Goal: Task Accomplishment & Management: Use online tool/utility

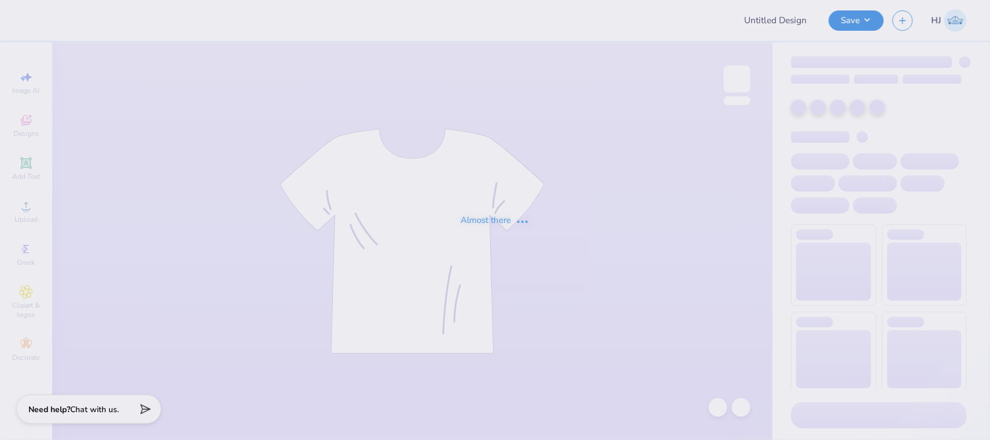
type input "[PERSON_NAME] : [GEOGRAPHIC_DATA]"
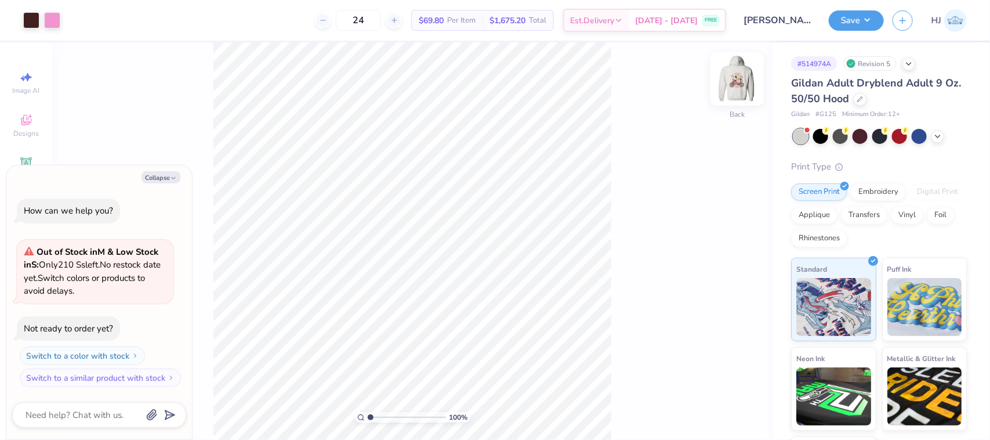
click at [737, 82] on img at bounding box center [737, 79] width 46 height 46
type textarea "x"
type input "5.08254956135796"
type textarea "x"
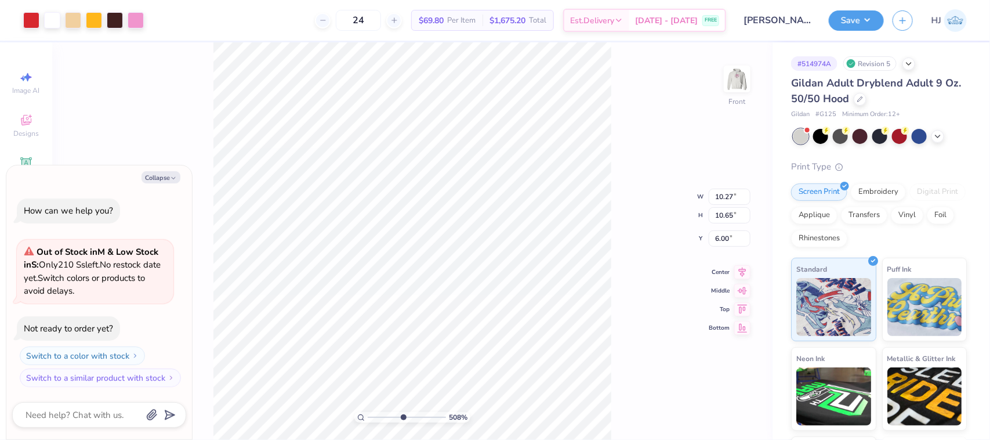
type input "5.08254956135796"
type textarea "x"
type input "1"
type textarea "x"
type input "1"
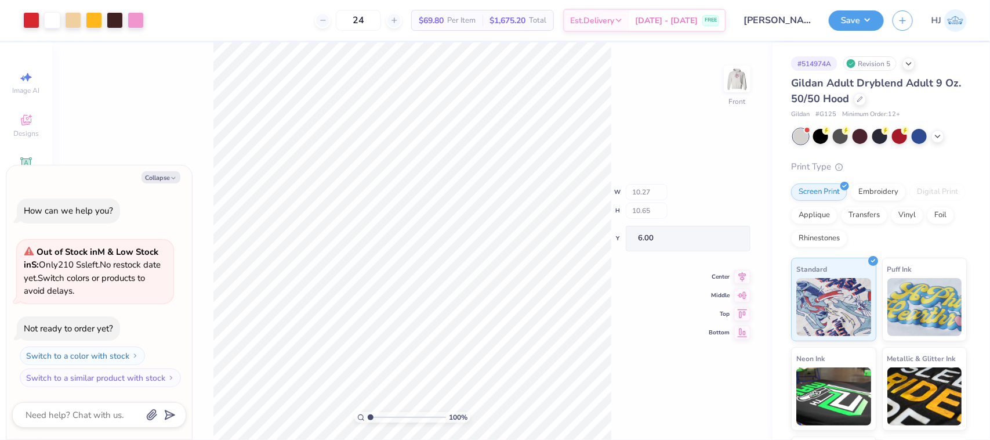
type textarea "x"
type input "1"
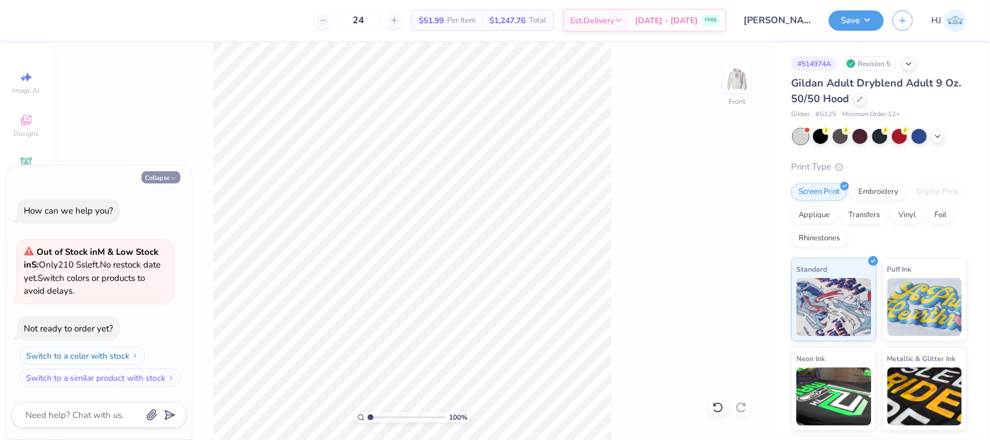
click at [152, 182] on button "Collapse" at bounding box center [161, 177] width 39 height 12
type textarea "x"
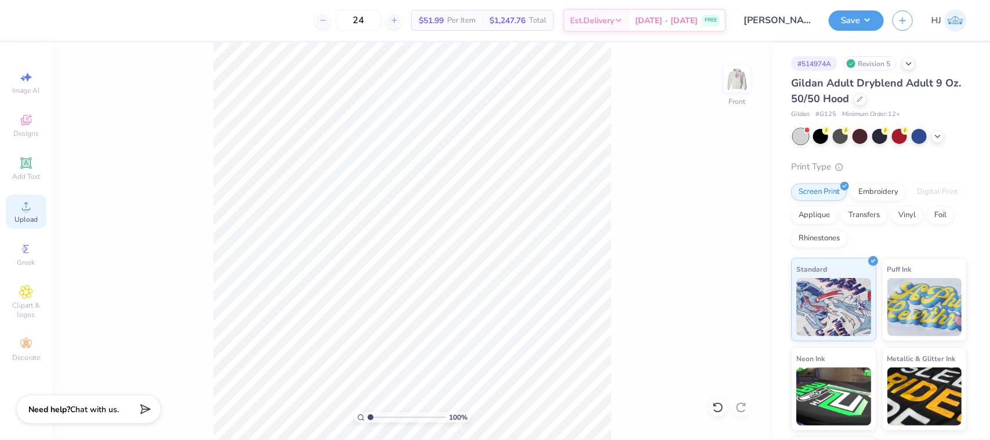
click at [22, 218] on span "Upload" at bounding box center [26, 219] width 23 height 9
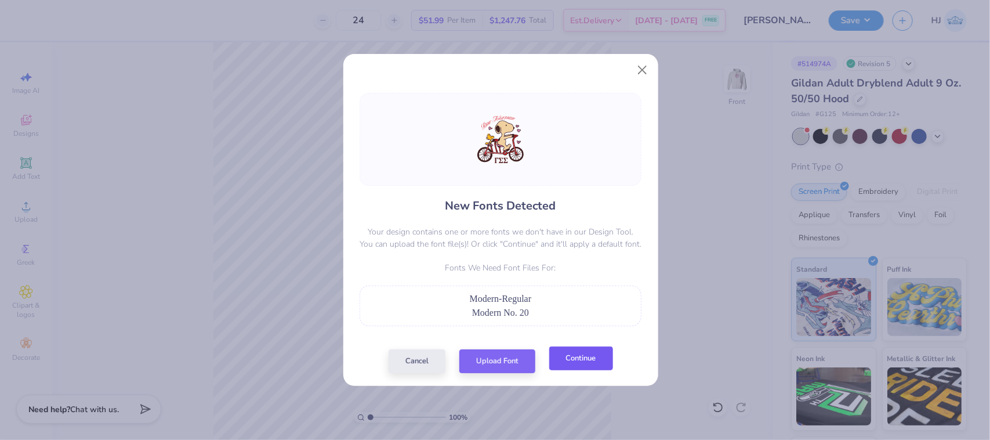
click at [586, 358] on button "Continue" at bounding box center [581, 358] width 64 height 24
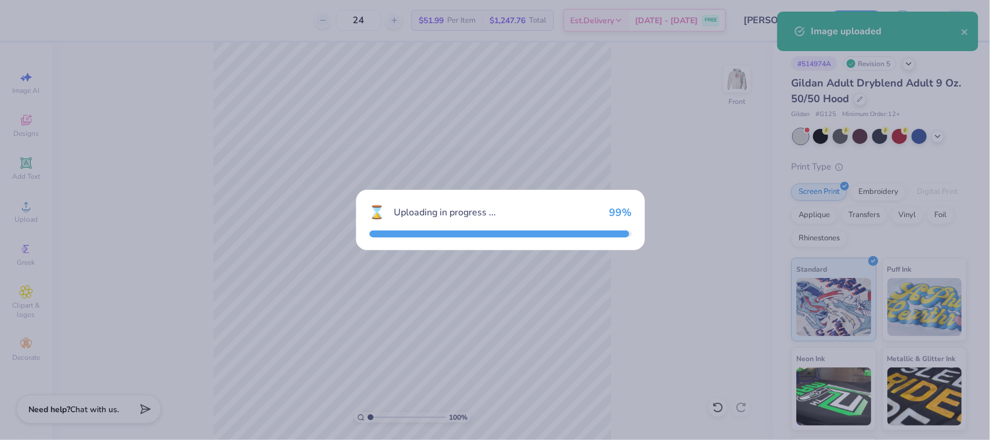
type input "1"
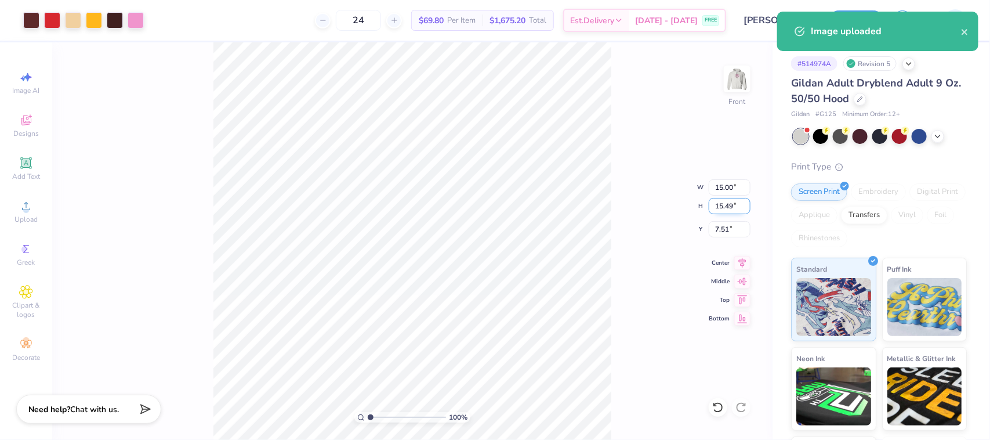
click at [718, 203] on input "15.49" at bounding box center [730, 206] width 42 height 16
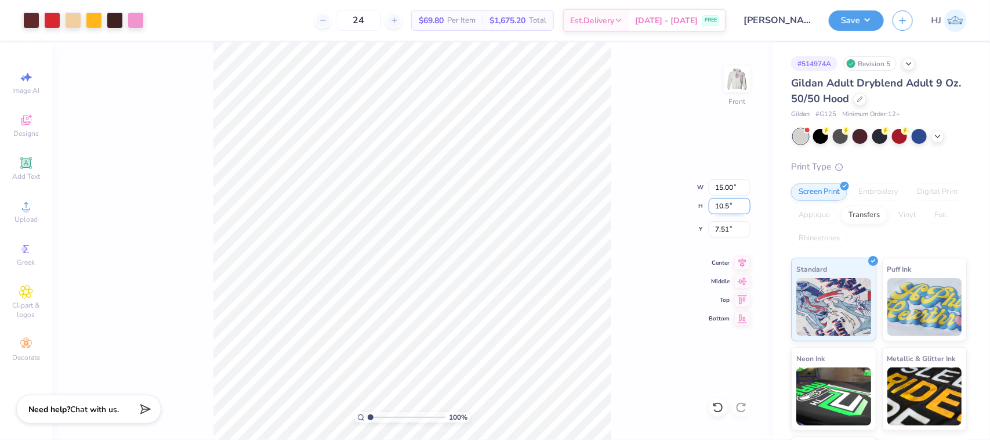
type input "10.5"
type input "1"
type input "10.17"
type input "10.50"
click at [717, 227] on input "10.00" at bounding box center [730, 229] width 42 height 16
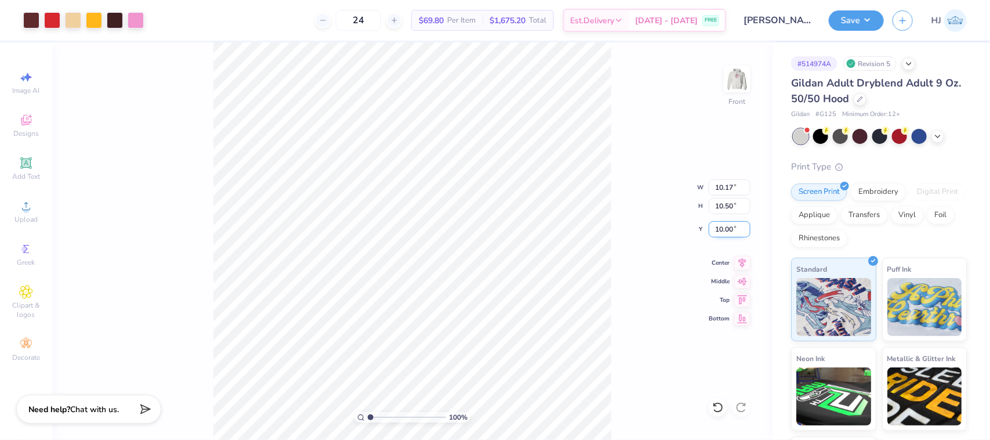
click at [717, 227] on input "10.00" at bounding box center [730, 229] width 42 height 16
type input "6"
type input "1"
type input "6.00"
click at [736, 80] on img at bounding box center [737, 79] width 46 height 46
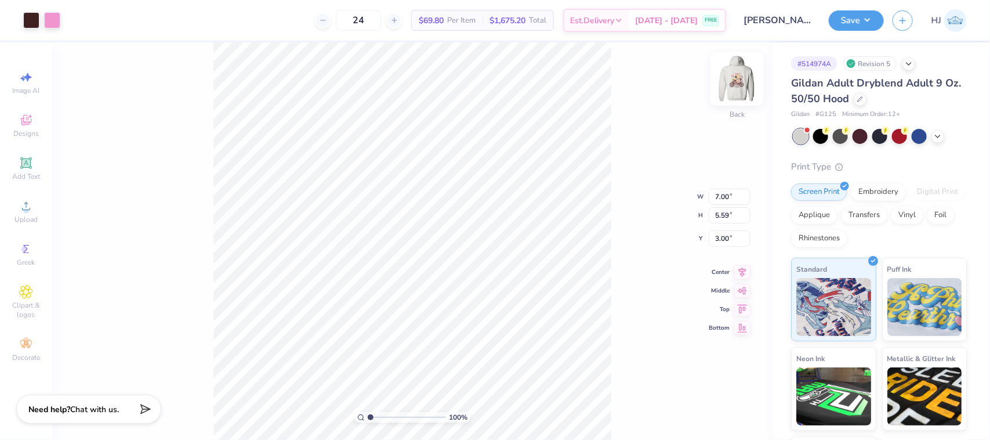
click at [737, 77] on img at bounding box center [737, 79] width 46 height 46
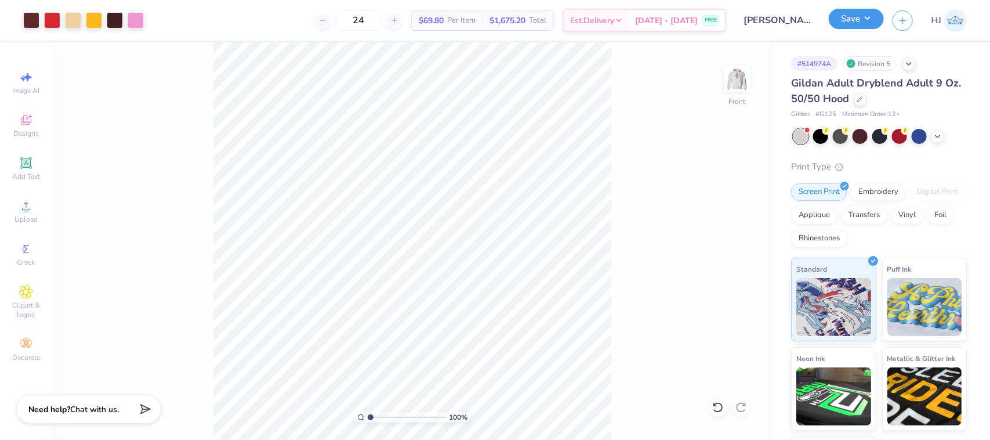
click at [877, 15] on button "Save" at bounding box center [856, 19] width 55 height 20
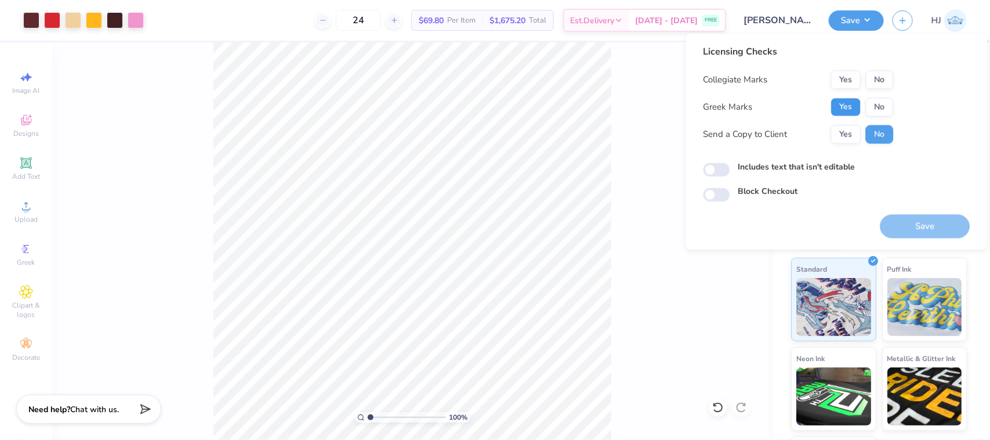
click at [842, 112] on button "Yes" at bounding box center [846, 107] width 30 height 19
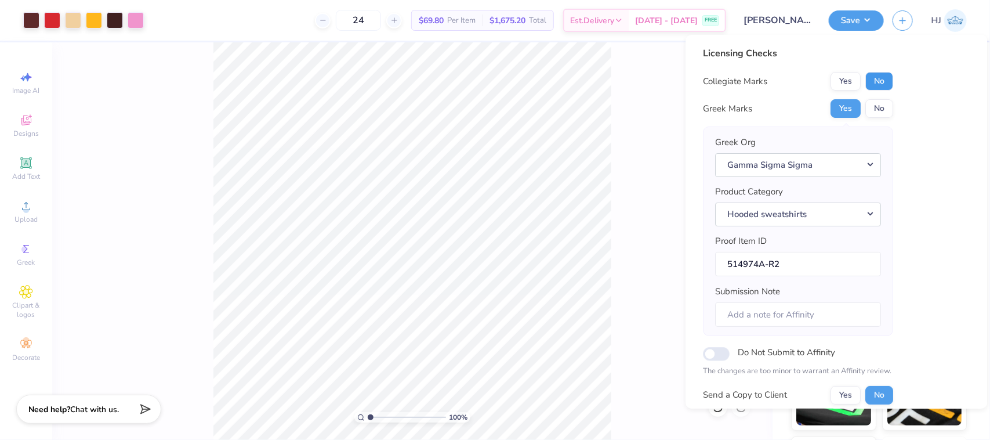
click at [874, 81] on button "No" at bounding box center [880, 81] width 28 height 19
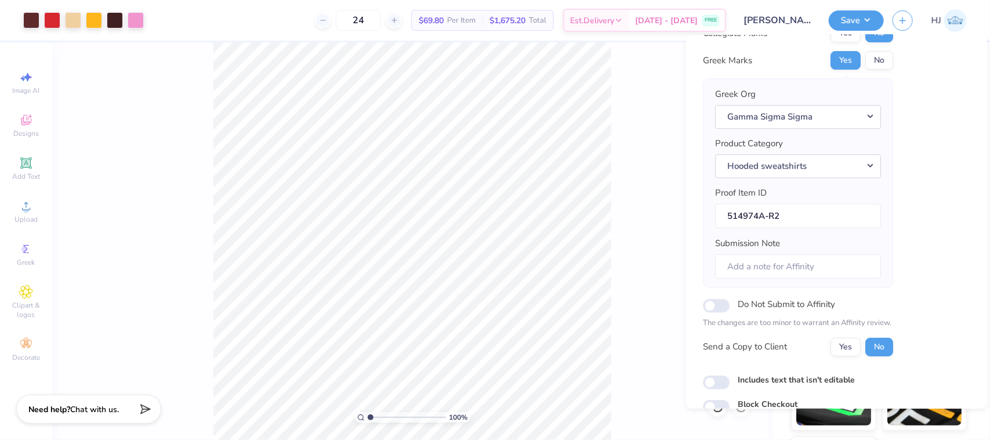
scroll to position [102, 0]
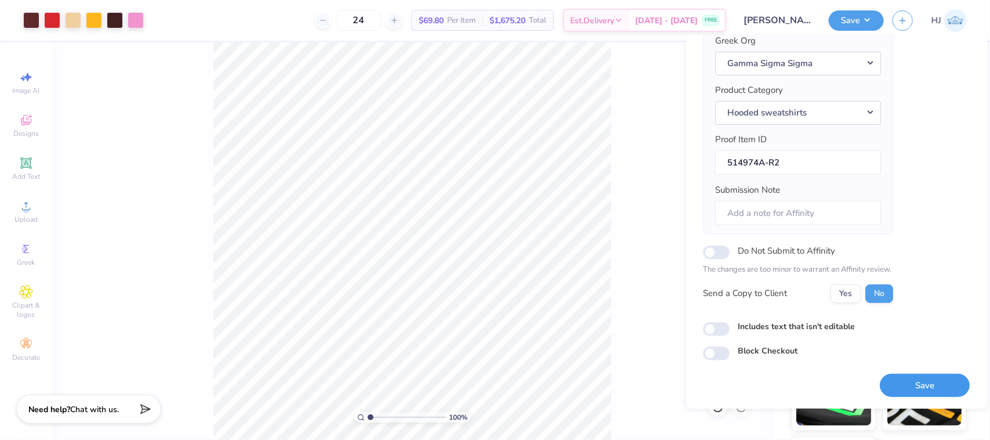
click at [923, 386] on button "Save" at bounding box center [926, 386] width 90 height 24
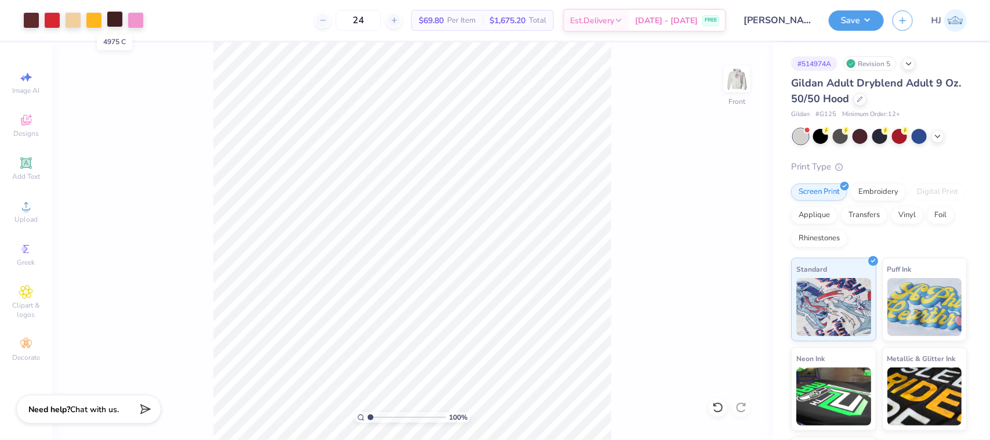
click at [117, 16] on div at bounding box center [115, 19] width 16 height 16
type input "1"
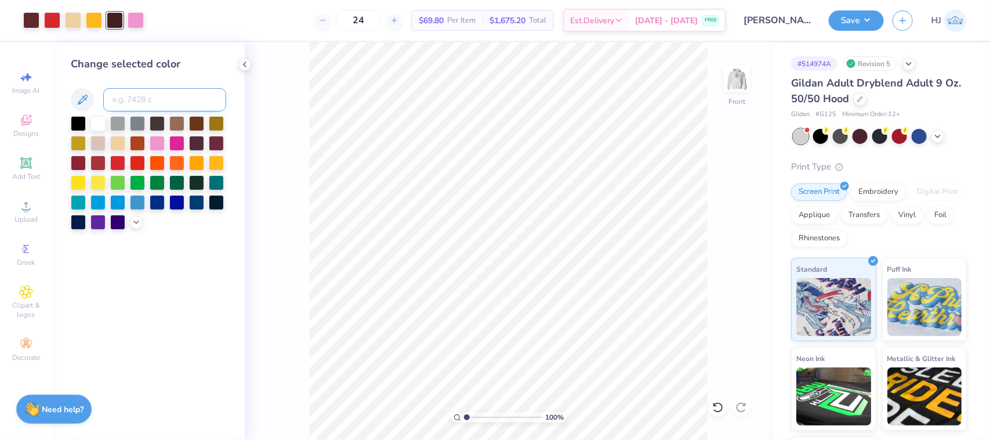
click at [166, 103] on input at bounding box center [164, 99] width 123 height 23
type input "490"
type input "1"
click at [870, 15] on button "Save" at bounding box center [856, 19] width 55 height 20
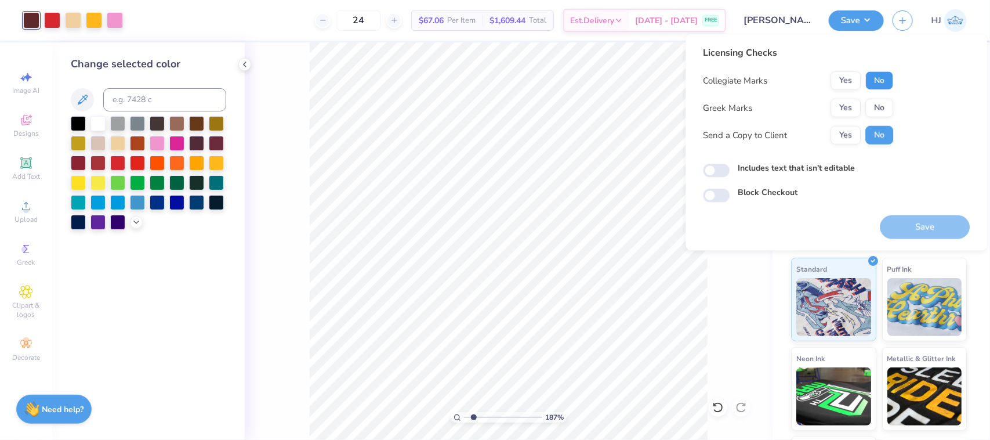
click at [876, 75] on button "No" at bounding box center [880, 80] width 28 height 19
click at [846, 102] on button "Yes" at bounding box center [846, 108] width 30 height 19
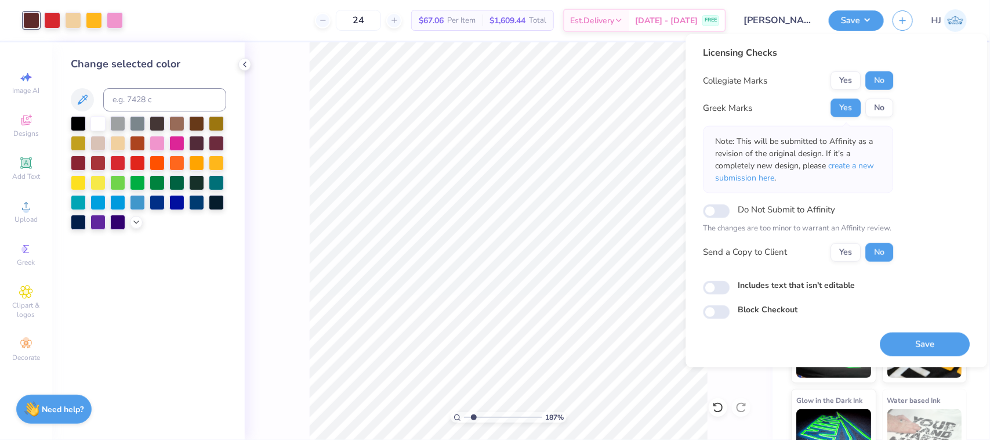
scroll to position [79, 0]
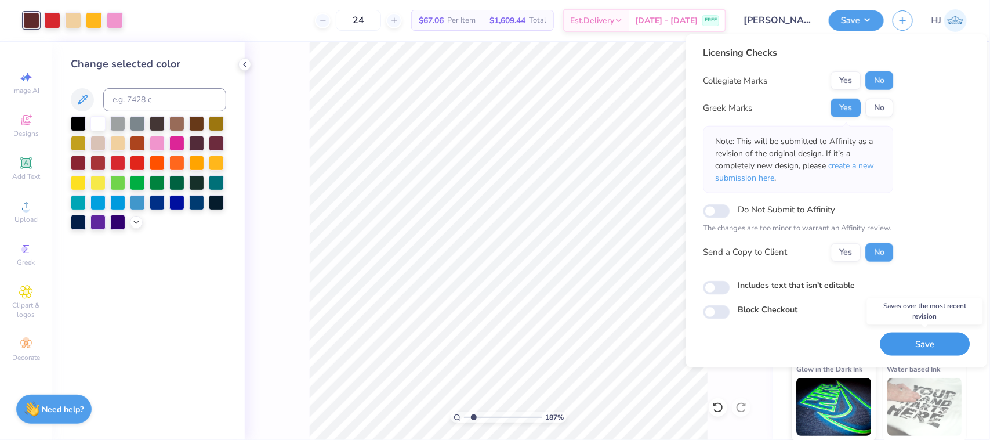
click at [914, 342] on button "Save" at bounding box center [926, 344] width 90 height 24
type input "1.86883024774466"
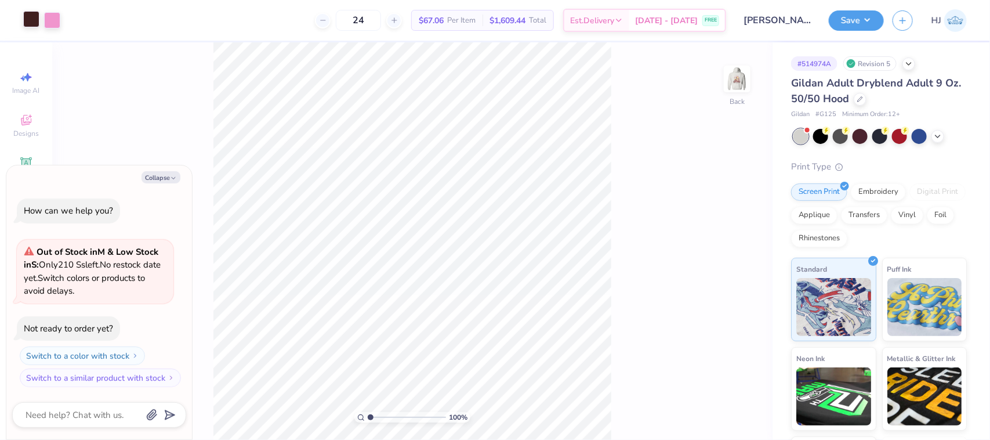
click at [30, 20] on div at bounding box center [31, 19] width 16 height 16
type textarea "x"
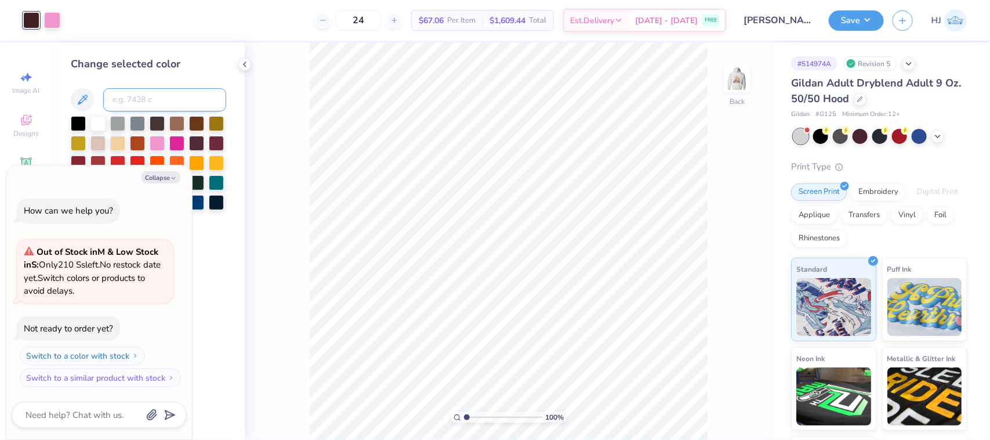
click at [146, 102] on input at bounding box center [164, 99] width 123 height 23
type input "490"
type textarea "x"
click at [869, 18] on button "Save" at bounding box center [856, 19] width 55 height 20
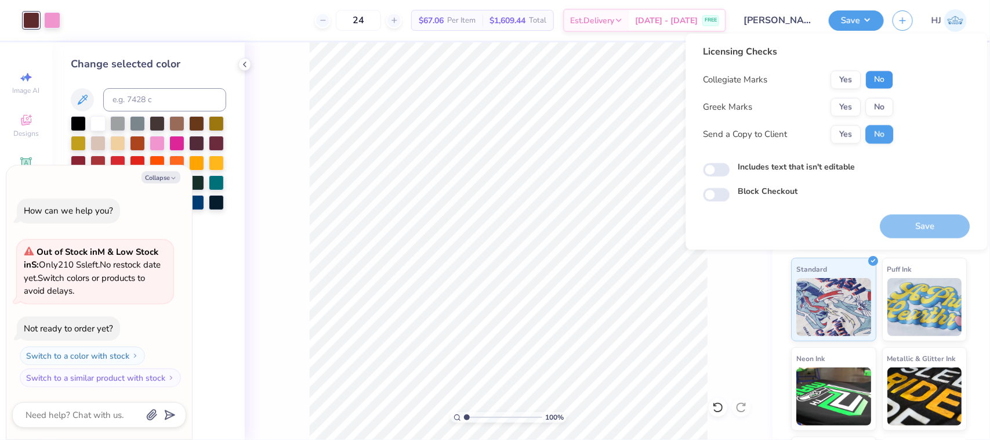
click at [886, 85] on button "No" at bounding box center [880, 80] width 28 height 19
click at [847, 108] on button "Yes" at bounding box center [846, 107] width 30 height 19
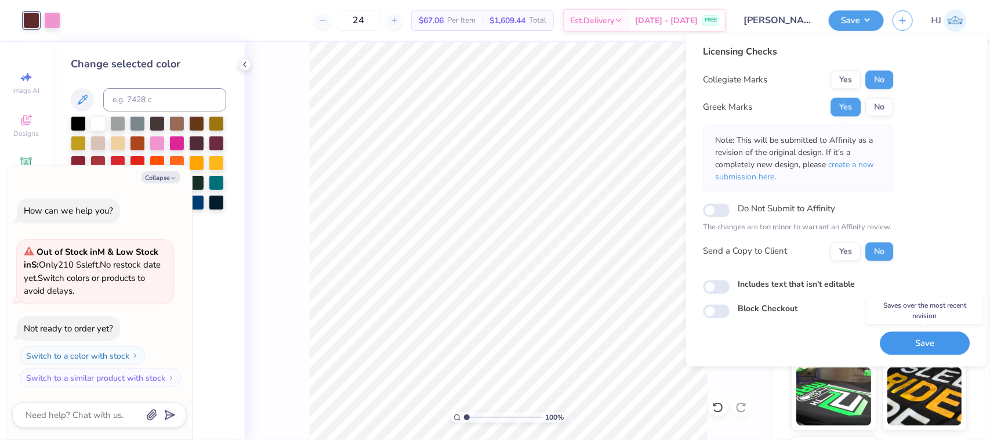
click at [918, 341] on button "Save" at bounding box center [926, 343] width 90 height 24
type textarea "x"
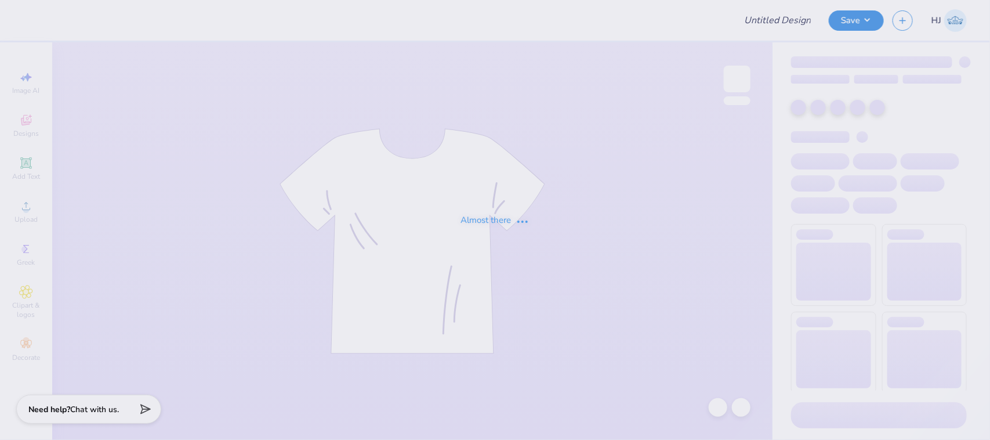
type input "Harvard Data Club"
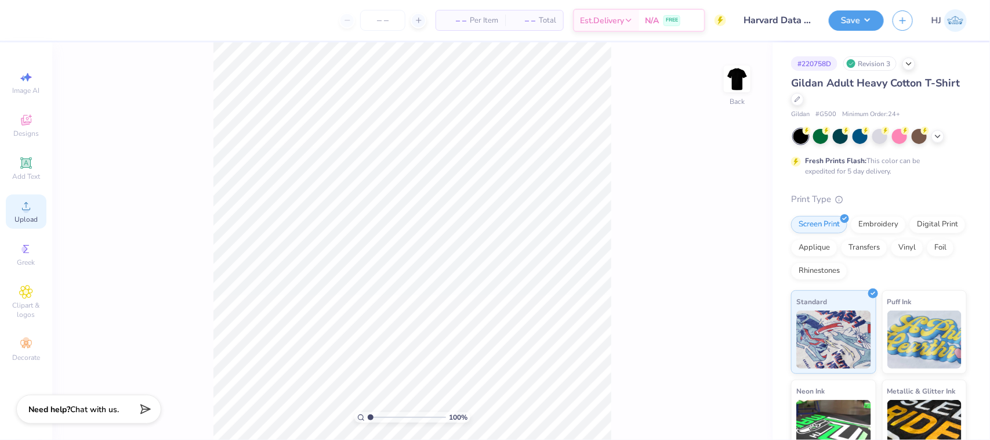
click at [25, 197] on div "Upload" at bounding box center [26, 211] width 41 height 34
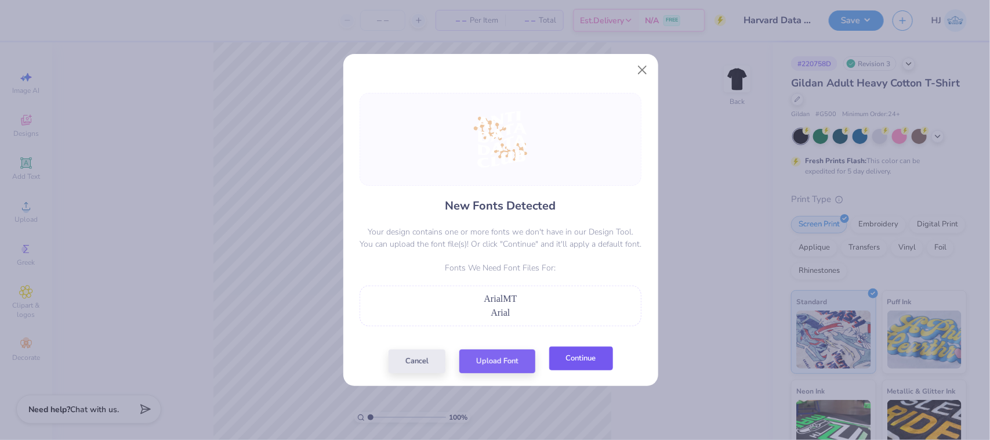
click at [570, 358] on button "Continue" at bounding box center [581, 358] width 64 height 24
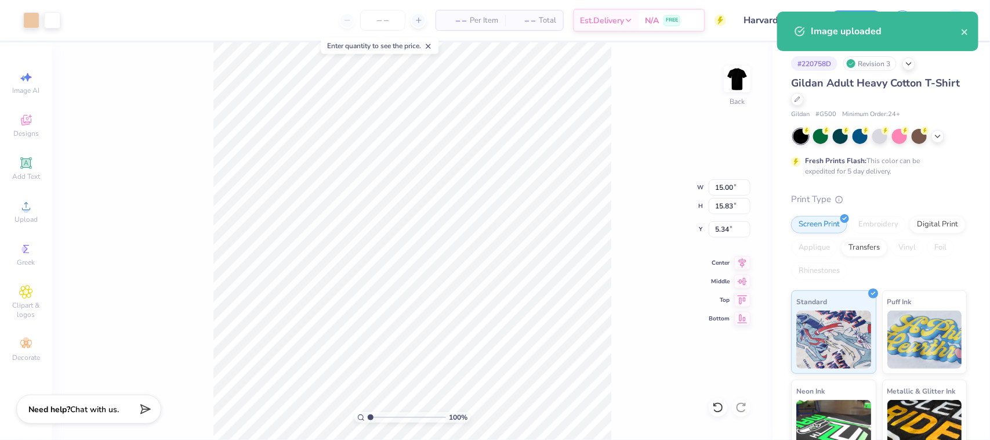
click at [729, 195] on div "100 % Back W 15.00 15.00 " H 15.83 15.83 " Y 5.34 5.34 " Center Middle Top Bott…" at bounding box center [412, 240] width 720 height 397
click at [729, 195] on div "100 % Back W 15.00 H 15.83 Y 5.34 Center Middle Top Bottom" at bounding box center [412, 240] width 720 height 397
click at [714, 180] on input "15.00" at bounding box center [730, 187] width 42 height 16
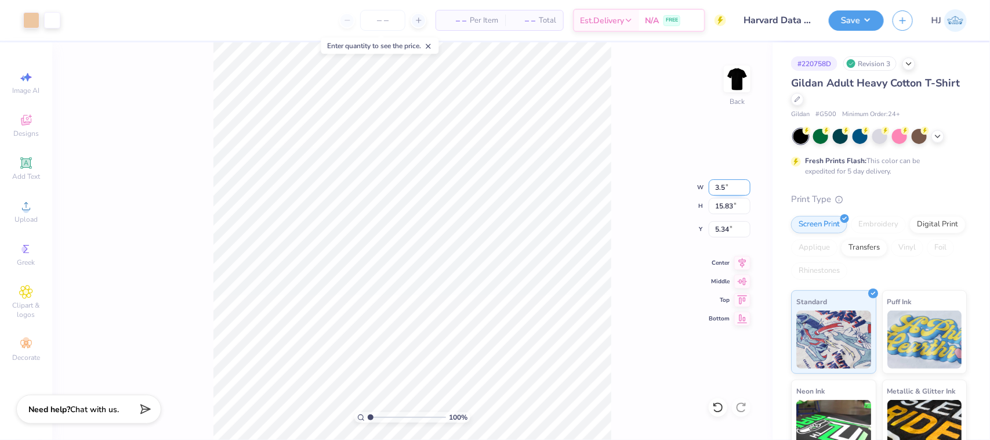
type input "3.50"
type input "3.69"
click at [729, 227] on input "11.40" at bounding box center [730, 229] width 42 height 16
type input "3.00"
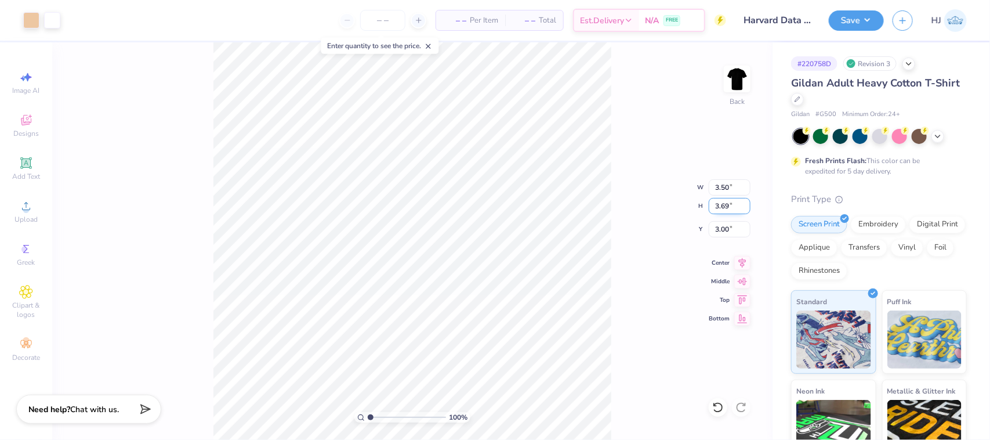
click at [725, 209] on input "3.69" at bounding box center [730, 206] width 42 height 16
type input "3.5"
type input "3.32"
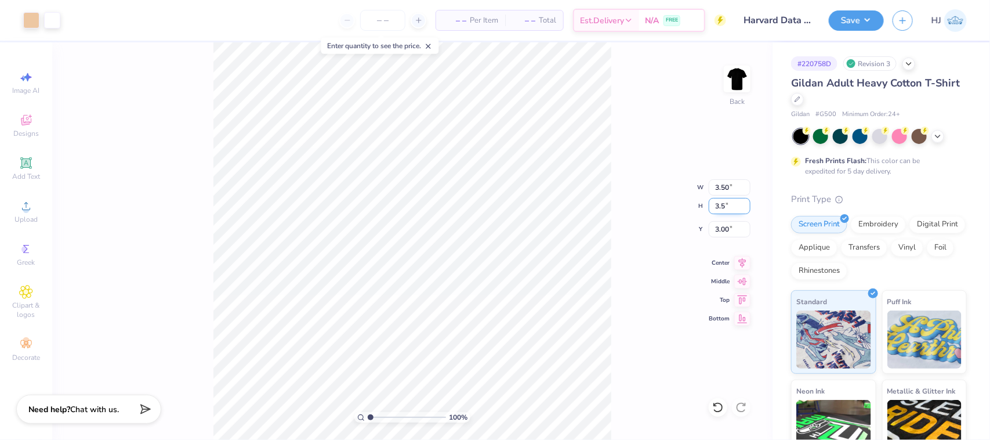
type input "3.50"
click at [727, 232] on input "3.10" at bounding box center [730, 229] width 42 height 16
type input "3.00"
click at [737, 74] on img at bounding box center [737, 79] width 46 height 46
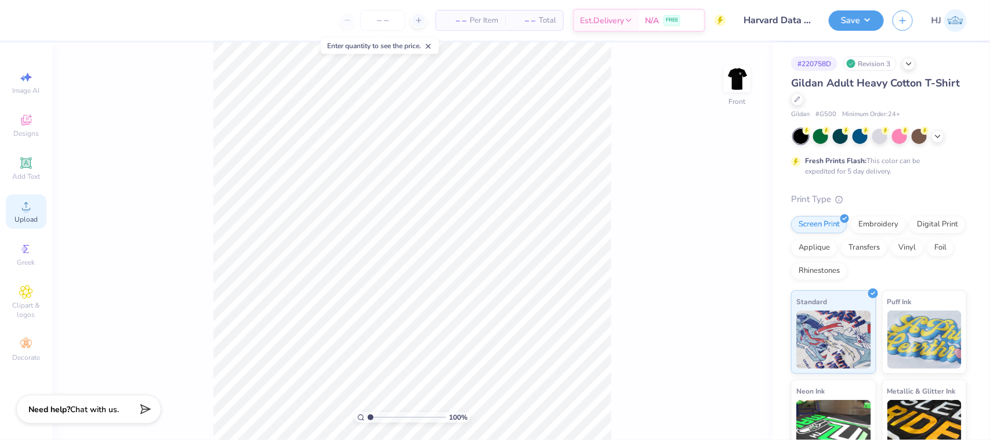
click at [32, 216] on span "Upload" at bounding box center [26, 219] width 23 height 9
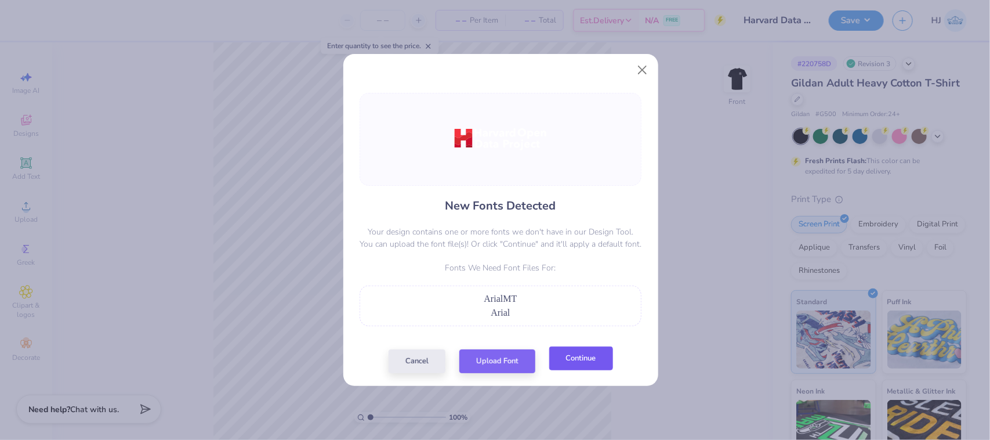
click at [574, 358] on button "Continue" at bounding box center [581, 358] width 64 height 24
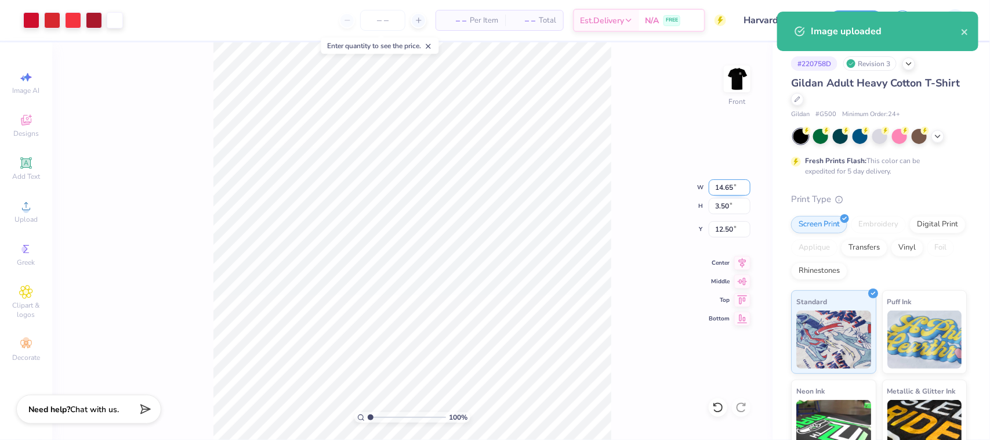
click at [720, 186] on input "14.65" at bounding box center [730, 187] width 42 height 16
type input "11.50"
type input "2.74"
click at [726, 225] on input "12.88" at bounding box center [730, 229] width 42 height 16
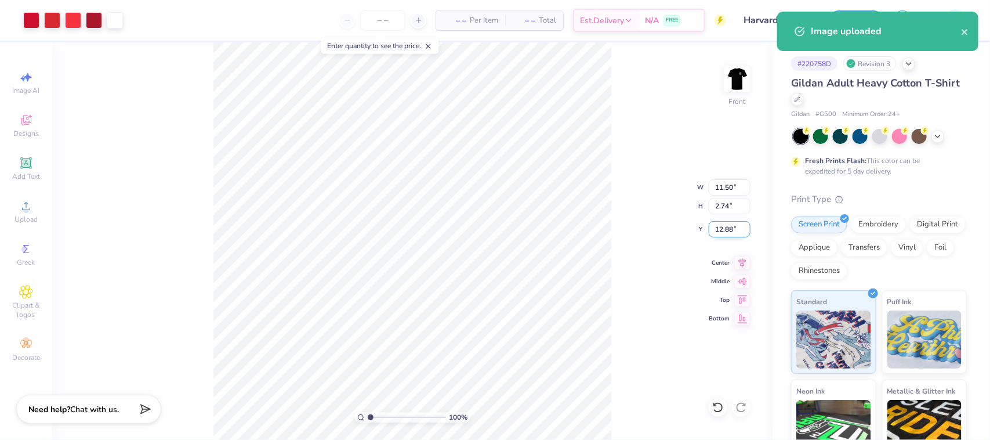
click at [726, 225] on input "12.88" at bounding box center [730, 229] width 42 height 16
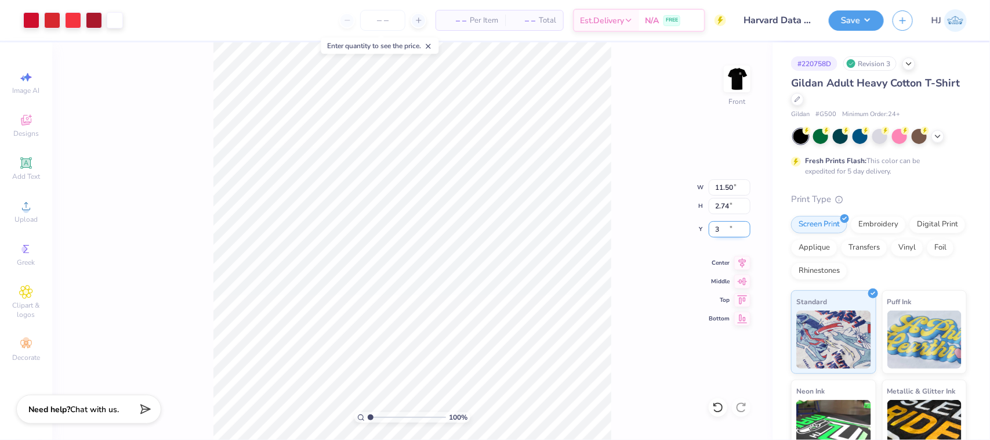
type input "3.00"
click at [859, 21] on button "Save" at bounding box center [856, 19] width 55 height 20
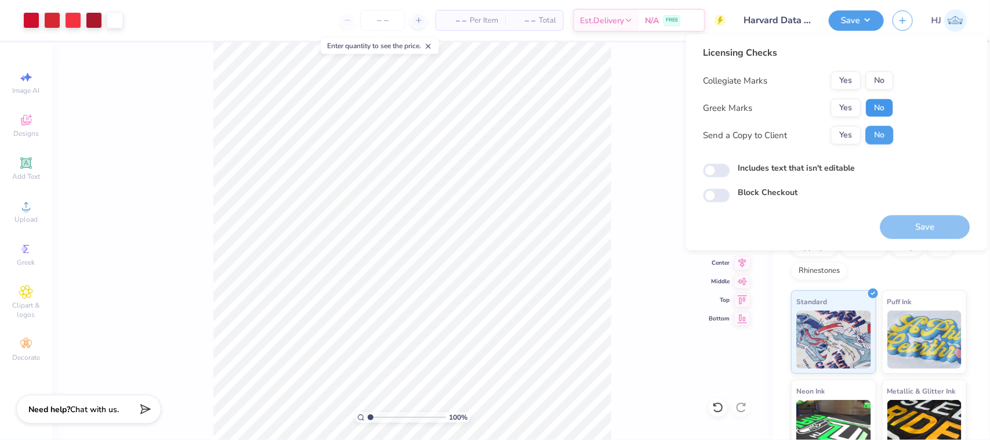
click at [879, 106] on button "No" at bounding box center [880, 108] width 28 height 19
click at [837, 74] on button "Yes" at bounding box center [846, 80] width 30 height 19
click at [939, 227] on button "Save" at bounding box center [926, 227] width 90 height 24
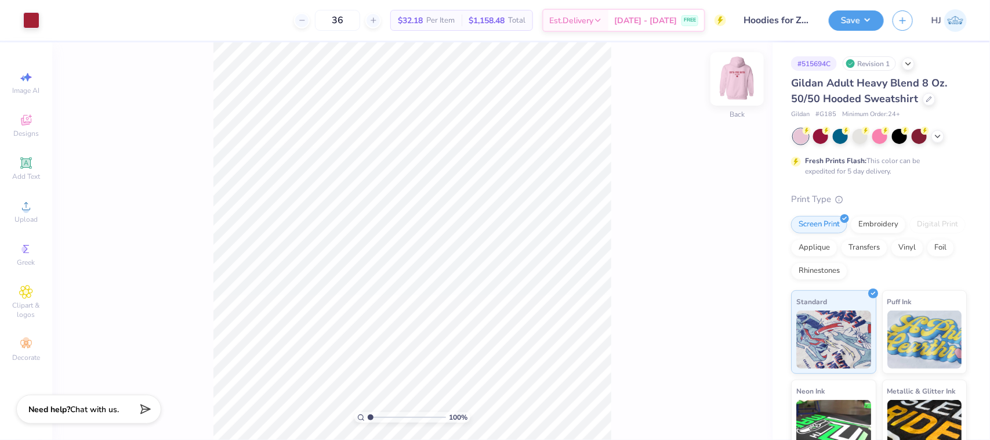
click at [729, 88] on img at bounding box center [737, 79] width 46 height 46
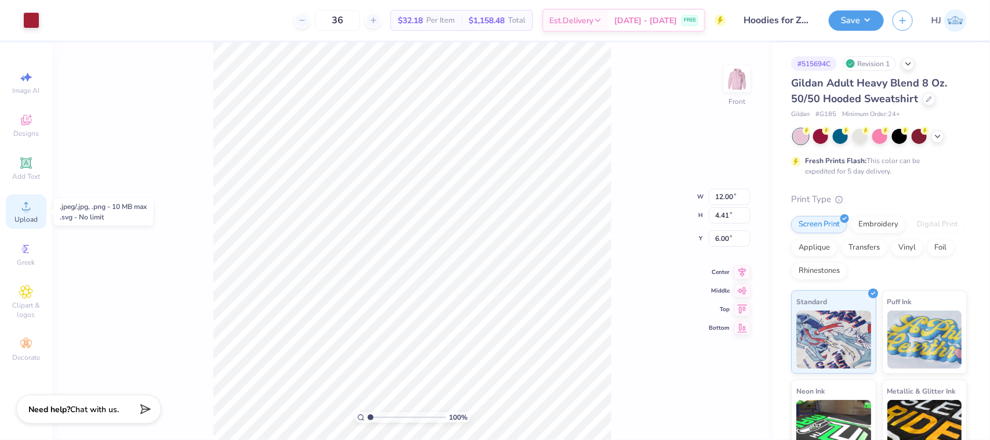
click at [16, 212] on div "Upload" at bounding box center [26, 211] width 41 height 34
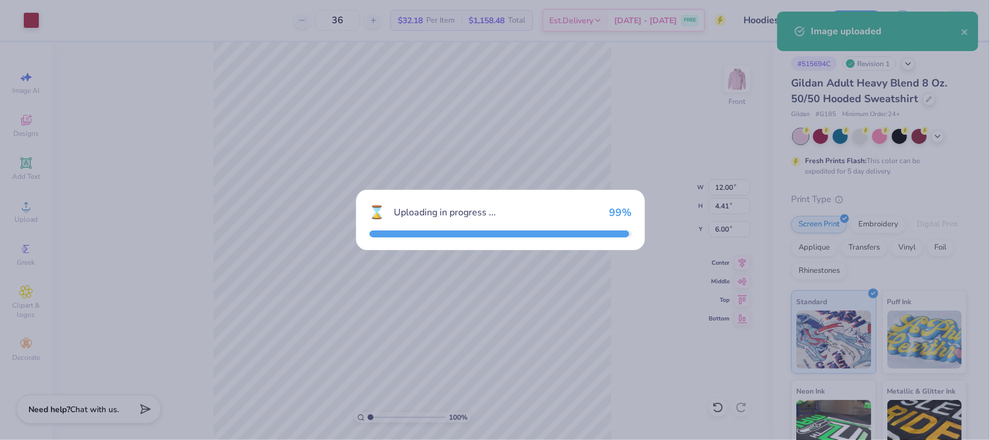
type input "15.00"
type input "5.20"
type input "13.40"
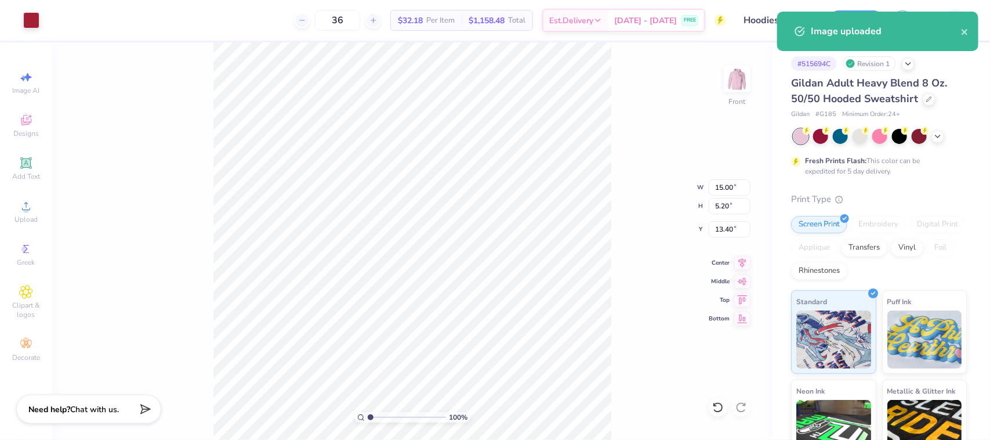
type input "12.00"
type input "4.41"
type input "6.00"
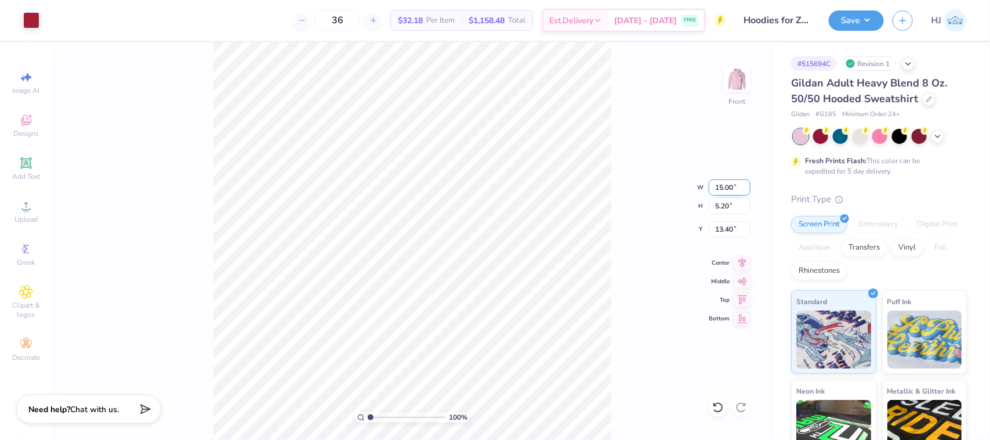
click at [718, 183] on input "15.00" at bounding box center [730, 187] width 42 height 16
type input "12.00"
type input "4.16"
click at [726, 230] on input "13.92" at bounding box center [730, 229] width 42 height 16
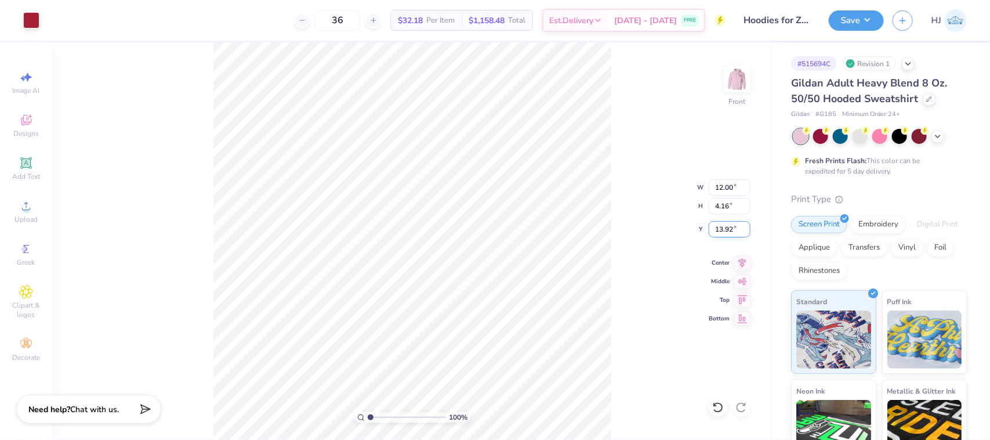
click at [726, 230] on input "13.92" at bounding box center [730, 229] width 42 height 16
type input "6.00"
click at [731, 77] on img at bounding box center [737, 79] width 46 height 46
click at [745, 85] on img at bounding box center [737, 79] width 46 height 46
click at [869, 10] on button "Save" at bounding box center [856, 19] width 55 height 20
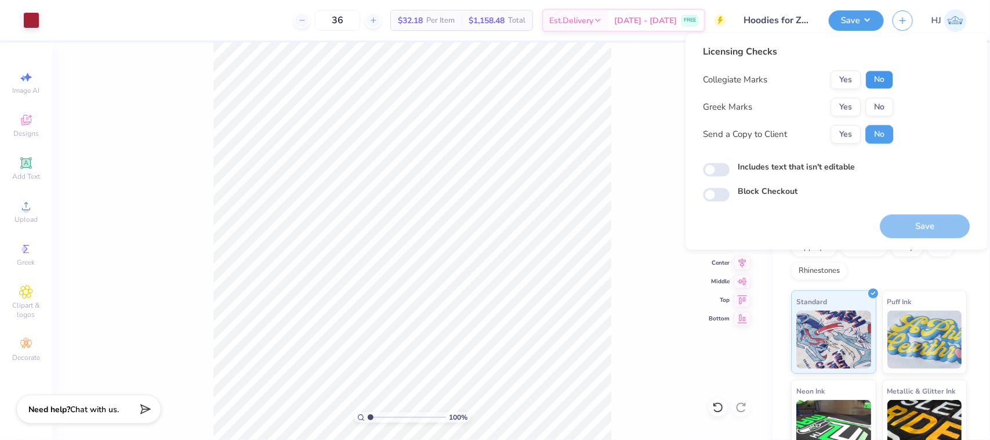
click at [873, 85] on button "No" at bounding box center [880, 80] width 28 height 19
click at [875, 105] on button "No" at bounding box center [880, 107] width 28 height 19
click at [919, 226] on button "Save" at bounding box center [926, 227] width 90 height 24
click at [622, 192] on div "100 % Front W 12.00 12.00 " H 4.16 4.16 " Y 6.00 6.00 " Center Middle Top Bottom" at bounding box center [412, 240] width 720 height 397
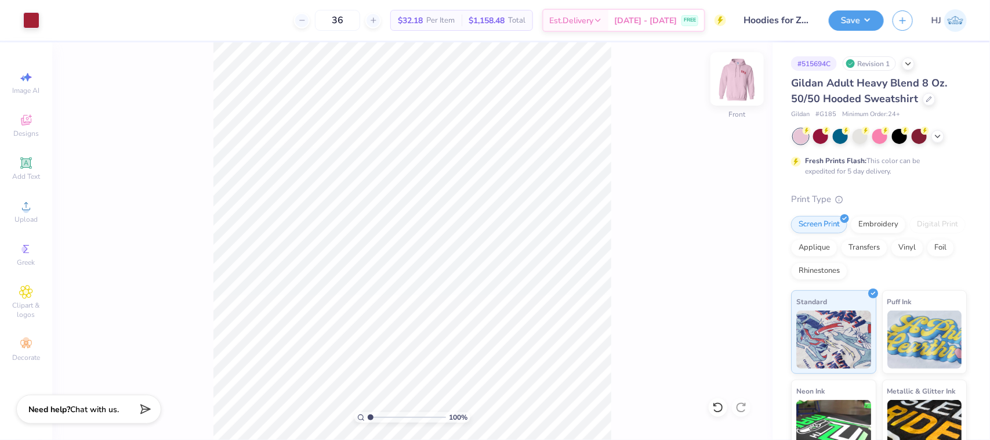
click at [743, 85] on img at bounding box center [737, 79] width 46 height 46
click at [857, 10] on button "Save" at bounding box center [856, 19] width 55 height 20
click at [733, 70] on img at bounding box center [737, 79] width 46 height 46
click at [589, 285] on div "100 % Front" at bounding box center [412, 240] width 720 height 397
click at [17, 204] on div "Upload" at bounding box center [26, 211] width 41 height 34
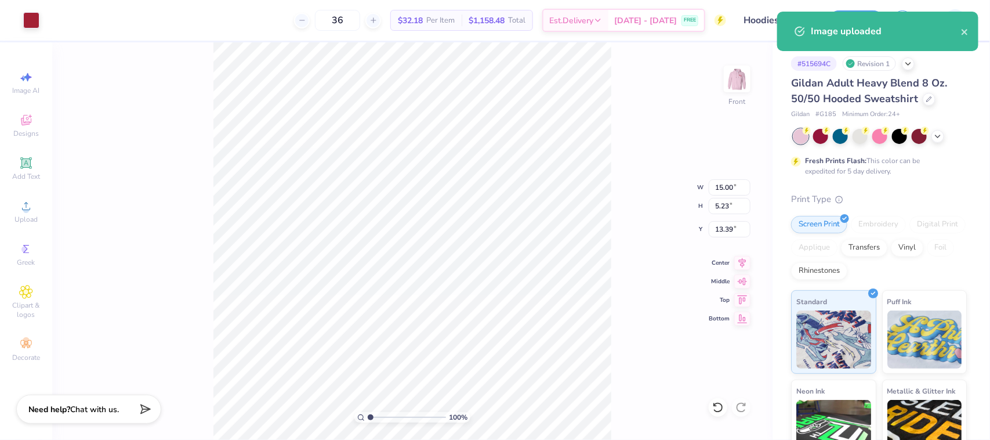
type input "12.00"
type input "4.16"
type input "6.00"
click at [723, 184] on input "15.00" at bounding box center [730, 187] width 42 height 16
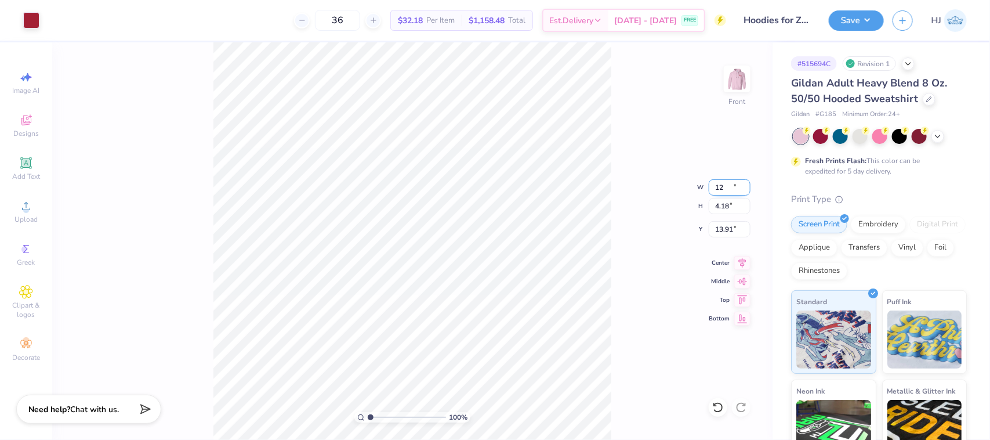
type input "12.00"
type input "4.18"
click at [725, 224] on input "13.91" at bounding box center [730, 229] width 42 height 16
type input "6.00"
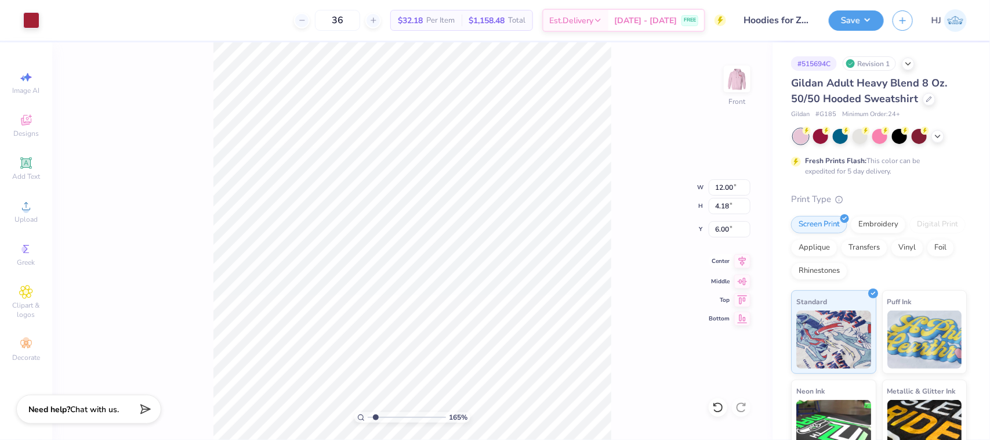
click at [744, 265] on icon at bounding box center [742, 261] width 16 height 14
click at [878, 15] on button "Save" at bounding box center [856, 19] width 55 height 20
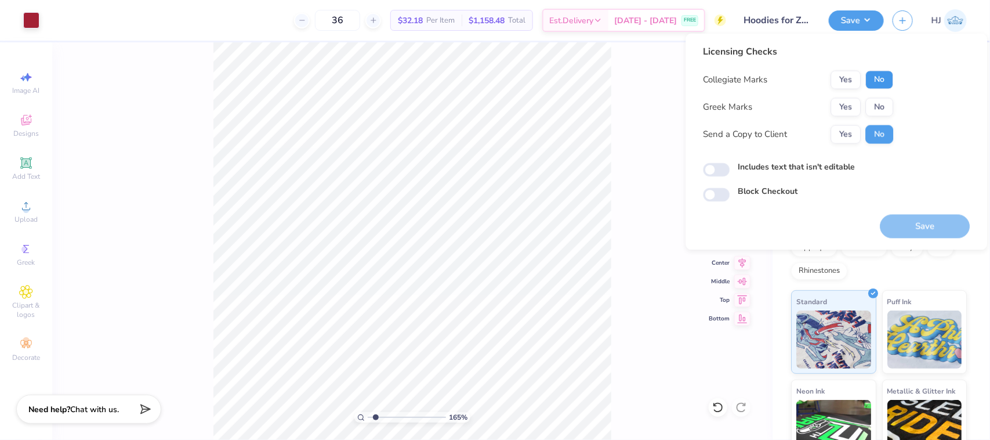
click at [883, 82] on button "No" at bounding box center [880, 80] width 28 height 19
click at [883, 106] on button "No" at bounding box center [880, 107] width 28 height 19
click at [910, 218] on button "Save" at bounding box center [926, 227] width 90 height 24
type input "1.6491337653134"
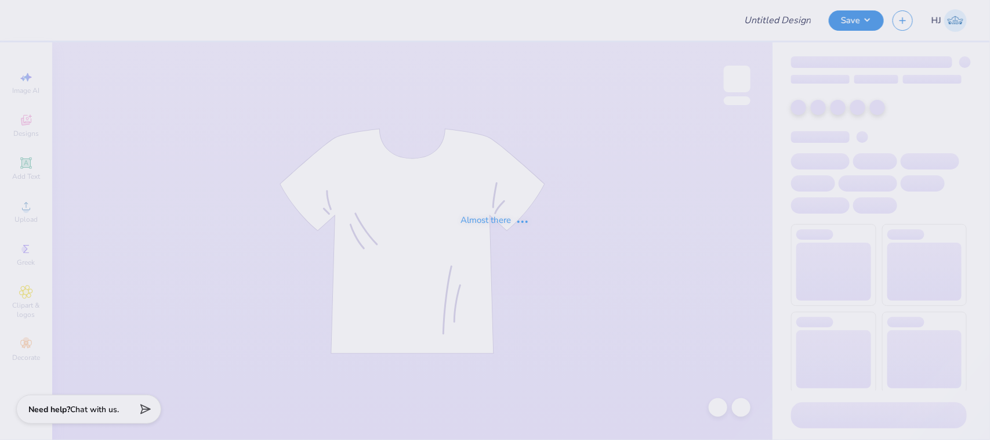
type input "alum draft"
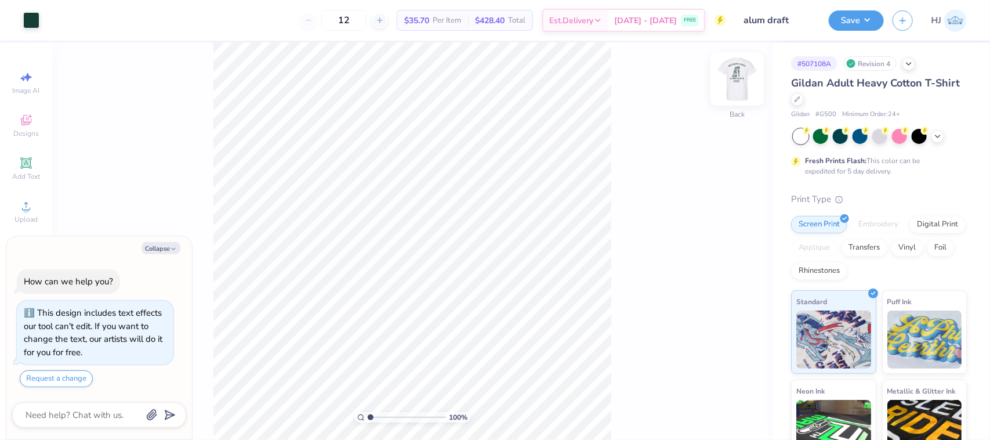
click at [734, 79] on img at bounding box center [737, 79] width 46 height 46
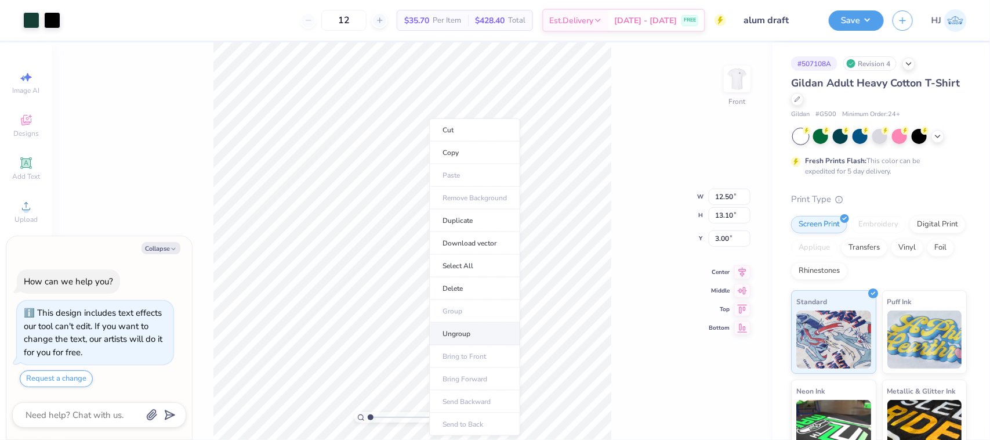
click at [459, 335] on li "Ungroup" at bounding box center [474, 334] width 91 height 23
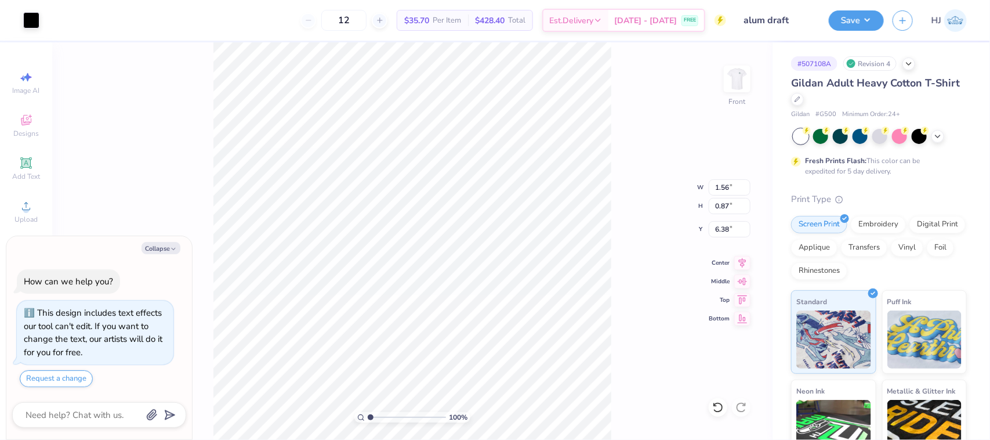
type textarea "x"
type input "1.6491337653134"
type textarea "x"
type input "1.6491337653134"
type textarea "x"
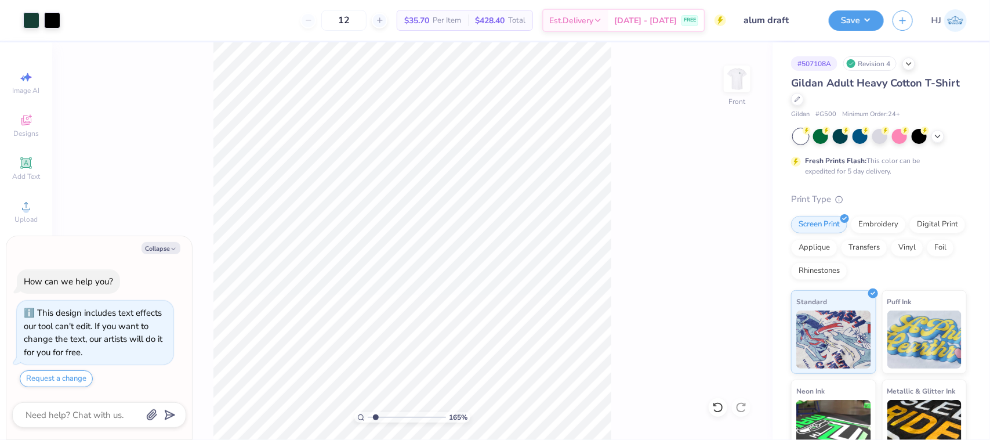
type input "1.6491337653134"
type textarea "x"
type input "1.6491337653134"
click at [166, 245] on button "Collapse" at bounding box center [161, 248] width 39 height 12
type textarea "x"
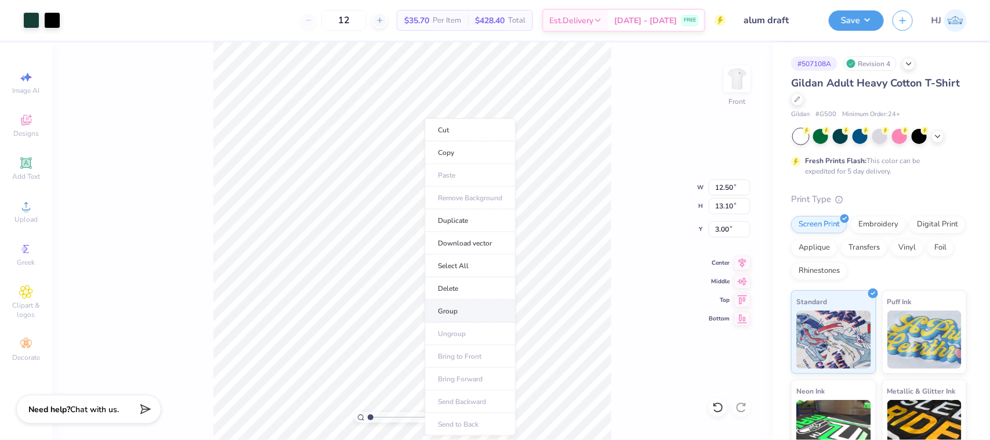
click at [455, 317] on li "Group" at bounding box center [470, 311] width 91 height 23
click at [452, 244] on li "Download vector" at bounding box center [434, 243] width 91 height 23
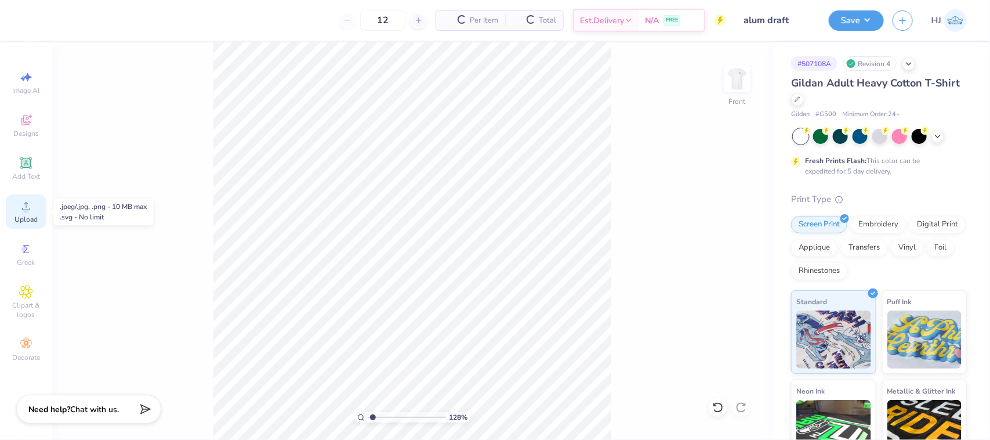
click at [34, 208] on div "Upload" at bounding box center [26, 211] width 41 height 34
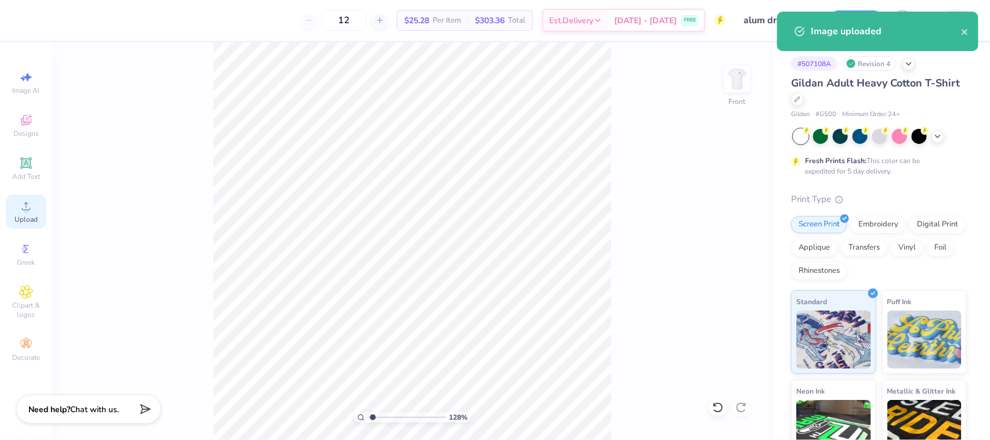
click at [24, 216] on span "Upload" at bounding box center [26, 219] width 23 height 9
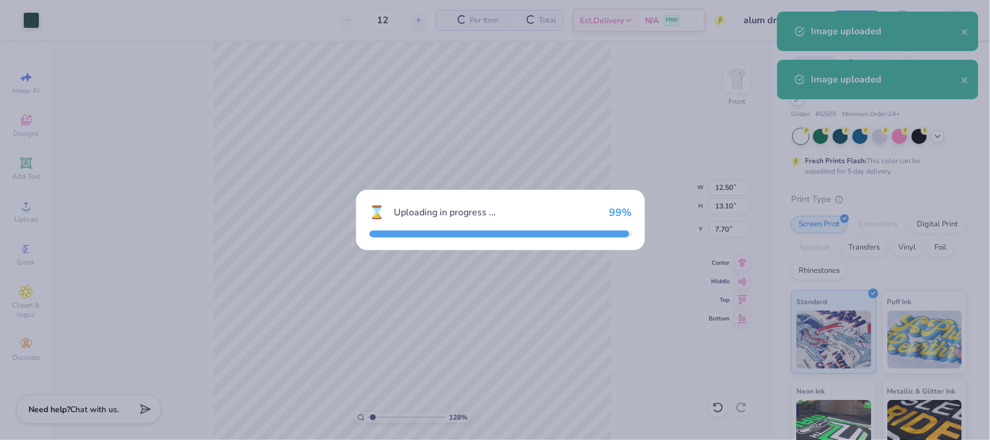
type input "1.28418603220616"
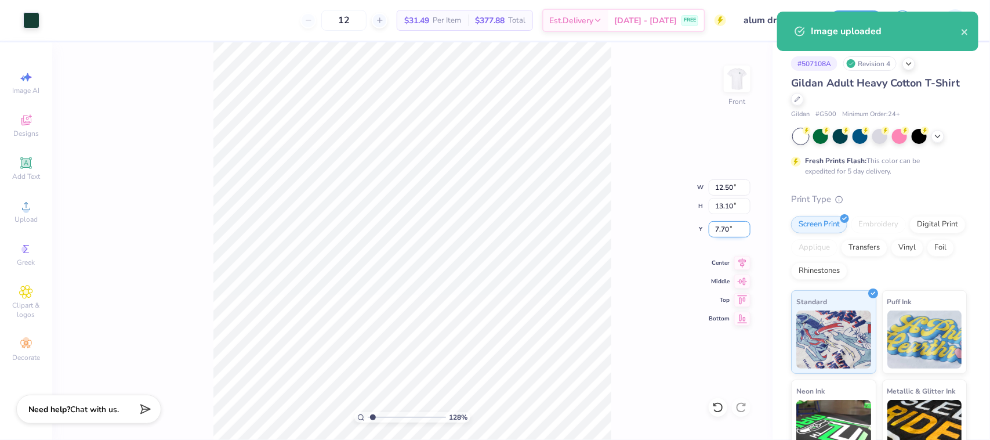
click at [723, 233] on input "7.70" at bounding box center [730, 229] width 42 height 16
type input "3"
type input "1.28418603220616"
type input "3.00"
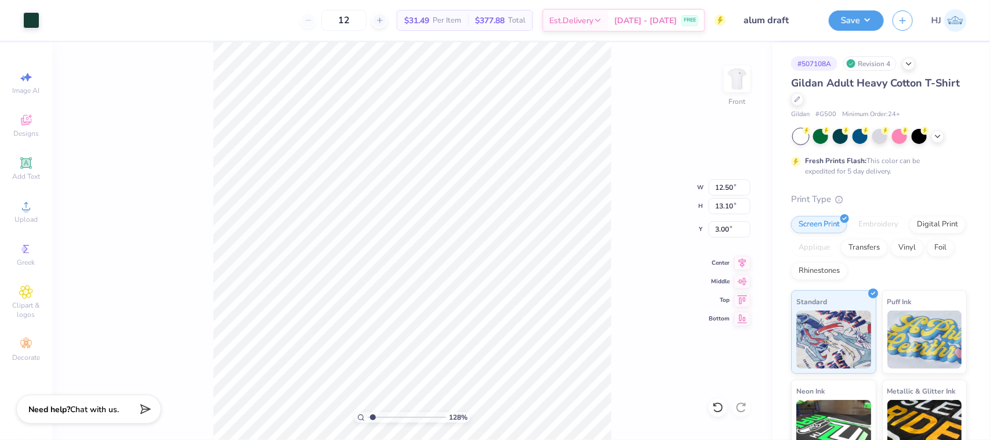
click at [639, 154] on div "128 % Front W 12.50 12.50 " H 13.10 13.10 " Y 3.00 3.00 " Center Middle Top Bot…" at bounding box center [412, 240] width 720 height 397
click at [874, 25] on button "Save" at bounding box center [856, 19] width 55 height 20
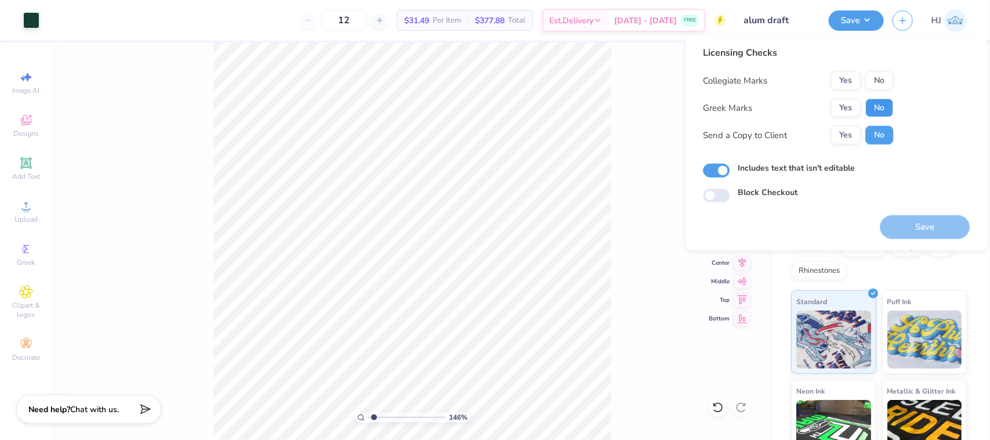
click at [879, 109] on button "No" at bounding box center [880, 108] width 28 height 19
click at [840, 86] on button "Yes" at bounding box center [846, 80] width 30 height 19
type input "1.45526442499465"
click at [921, 229] on button "Save" at bounding box center [926, 227] width 90 height 24
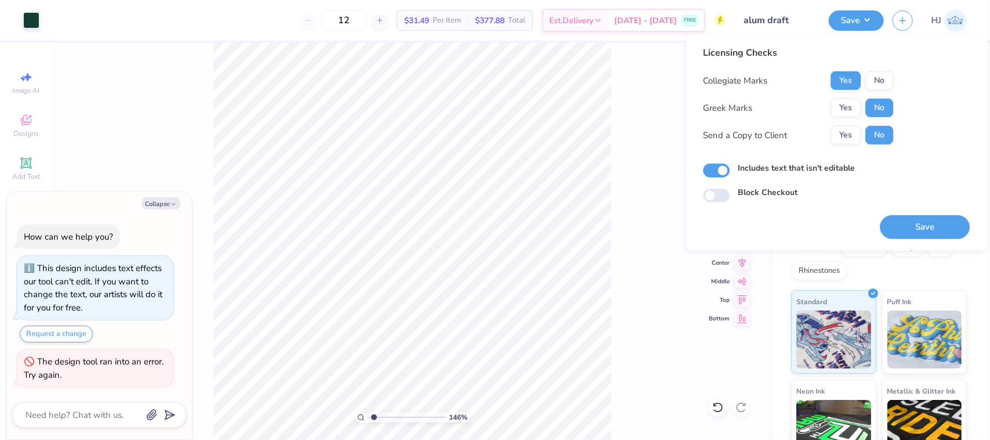
click at [618, 136] on div "146 % Front W 12.50 12.50 " H 13.10 13.10 " Y 3.00 3.00 " Center Middle Top Bot…" at bounding box center [412, 240] width 720 height 397
type textarea "x"
type input "1.45526442499465"
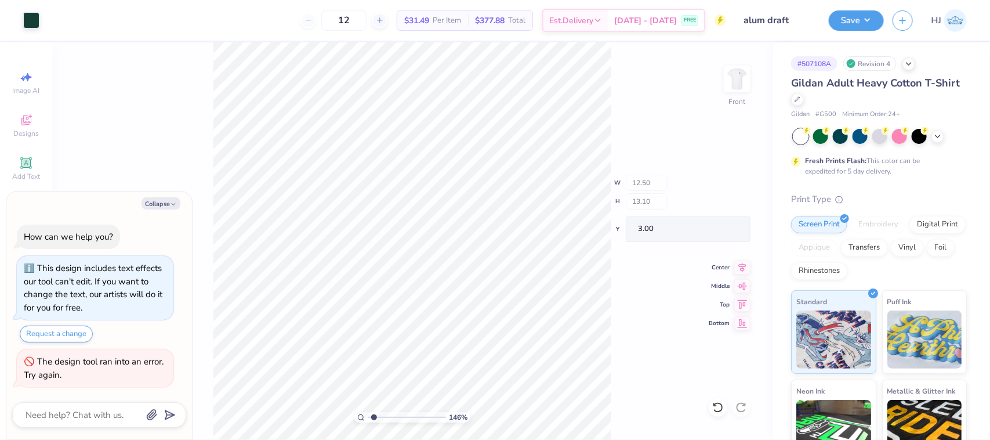
type textarea "x"
type input "1.45526442499465"
type textarea "x"
type input "1.45526442499465"
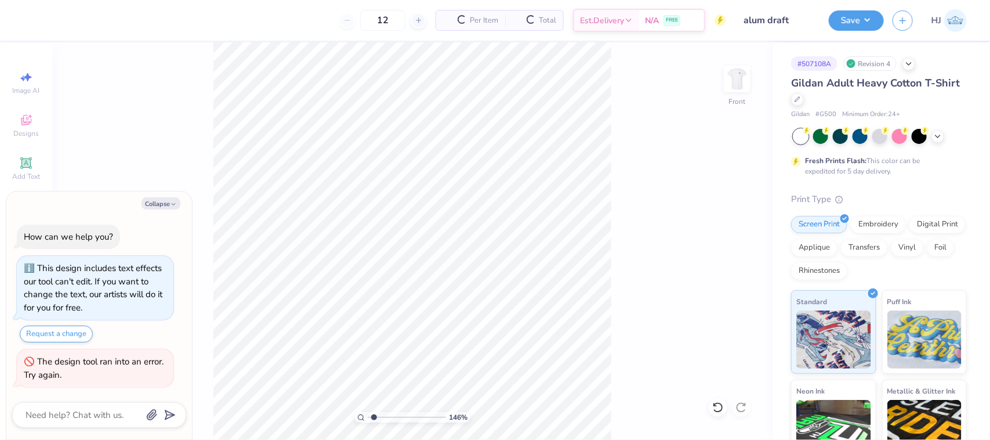
type textarea "x"
type input "1.45526442499465"
click at [158, 201] on button "Collapse" at bounding box center [161, 203] width 39 height 12
type textarea "x"
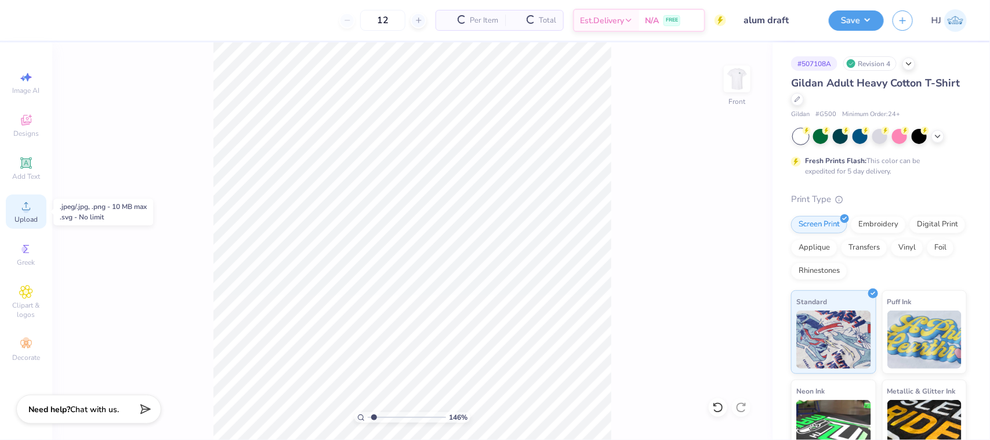
click at [29, 209] on circle at bounding box center [26, 210] width 6 height 6
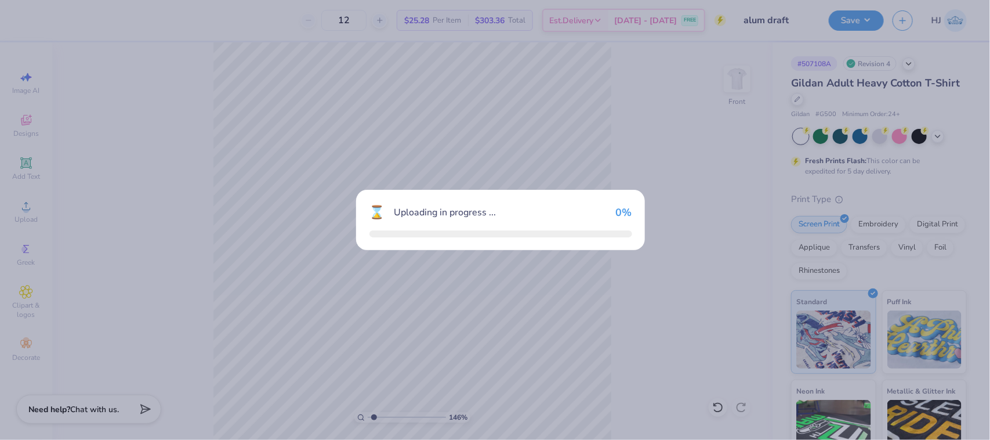
type input "1.45526442499465"
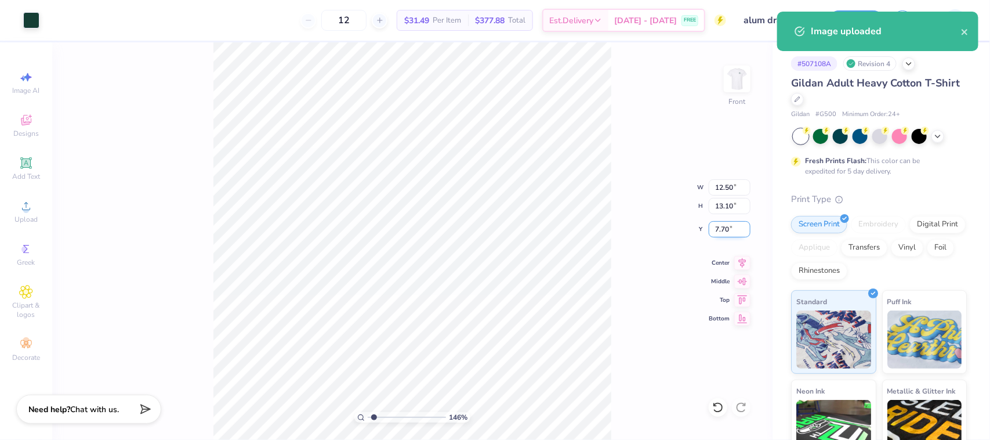
click at [726, 231] on input "7.70" at bounding box center [730, 229] width 42 height 16
type input "3"
type input "1.45526442499465"
type input "3.00"
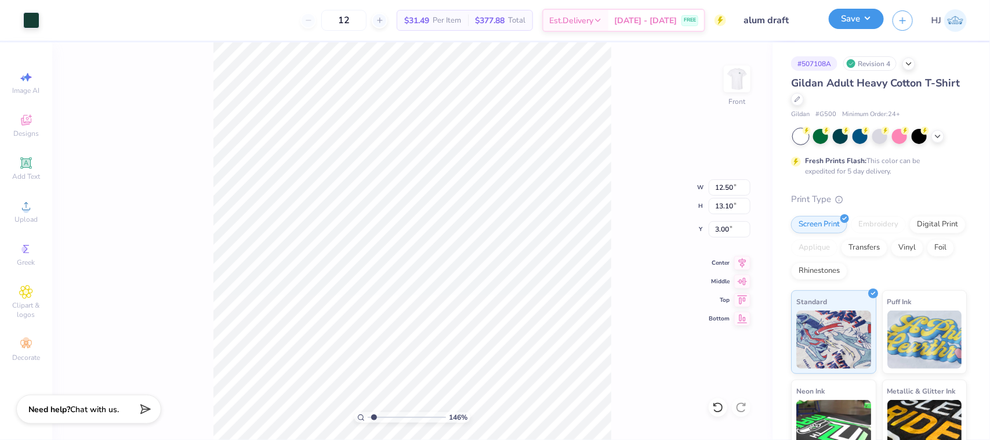
click at [873, 16] on button "Save" at bounding box center [856, 19] width 55 height 20
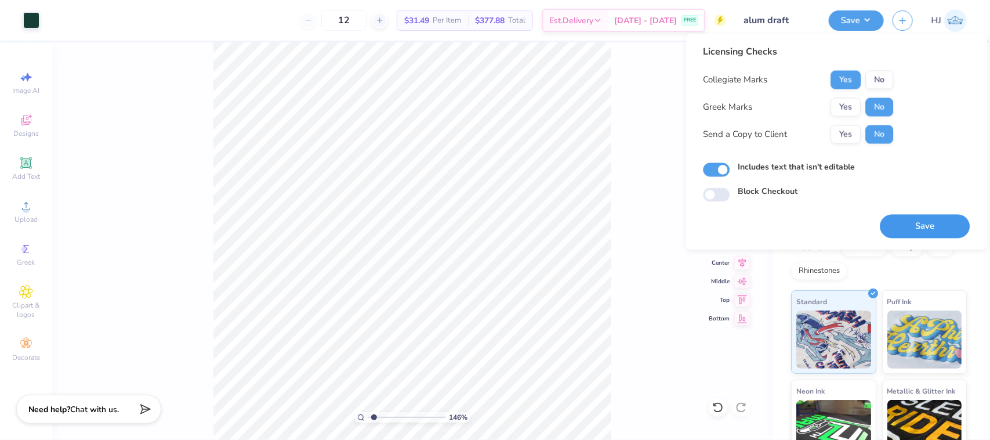
click at [910, 219] on button "Save" at bounding box center [926, 227] width 90 height 24
type input "1.45526442499465"
